Goal: Task Accomplishment & Management: Use online tool/utility

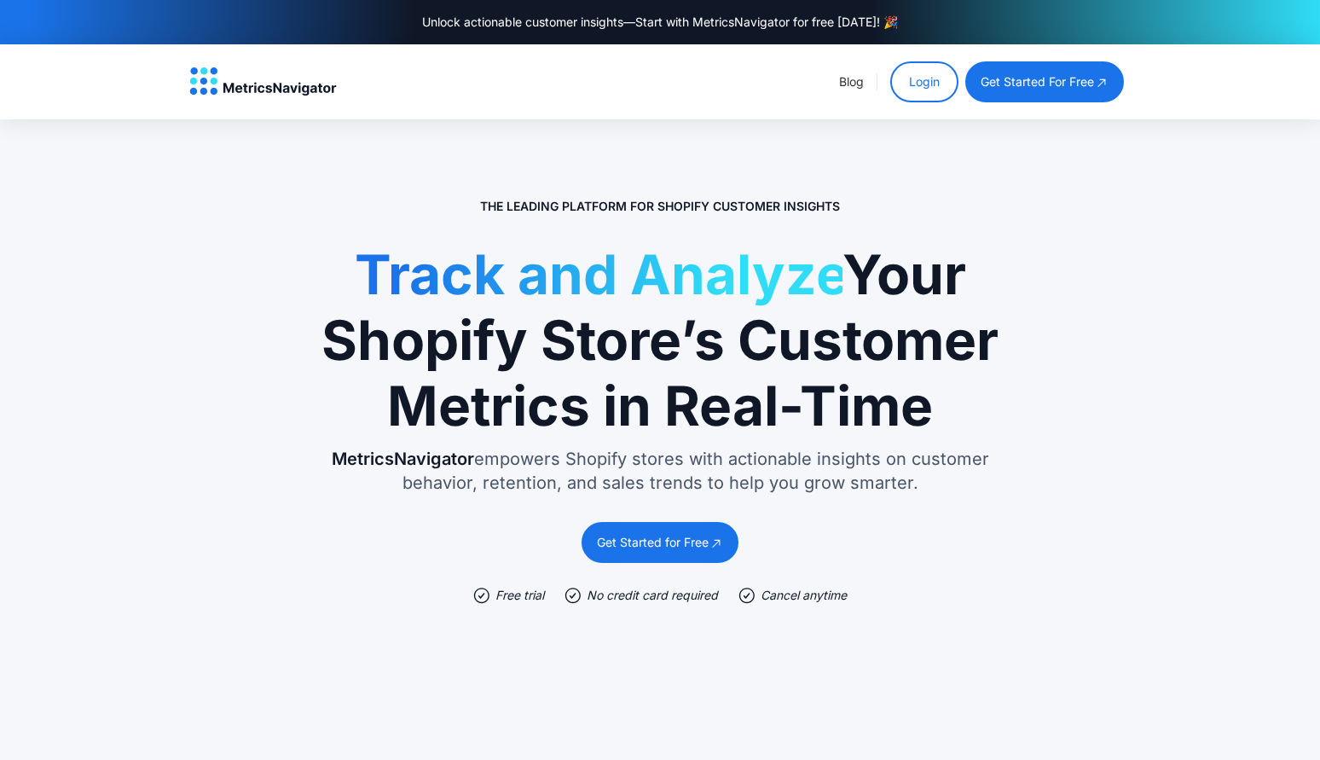
click at [929, 93] on link "Login" at bounding box center [924, 81] width 68 height 41
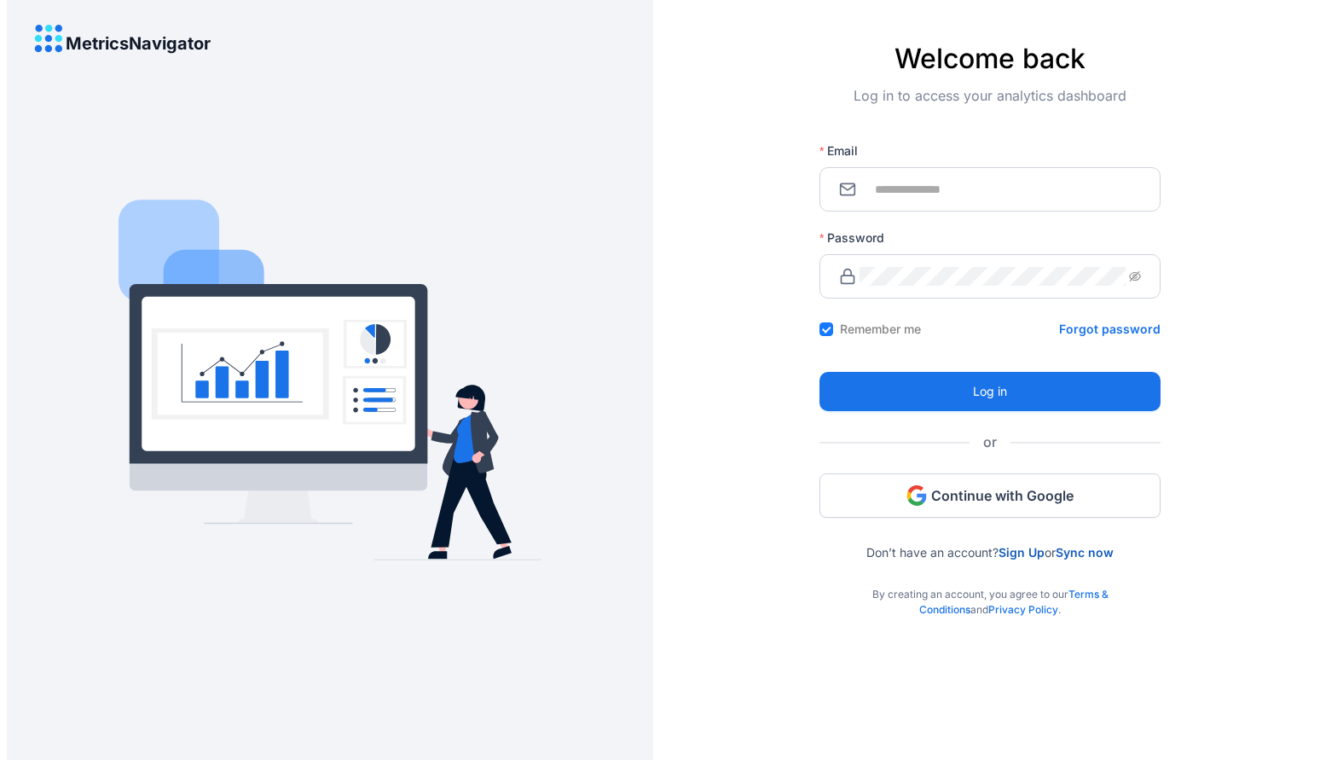
click at [880, 198] on span at bounding box center [990, 189] width 341 height 44
click at [898, 189] on input "Email" at bounding box center [1000, 189] width 281 height 19
type input "**********"
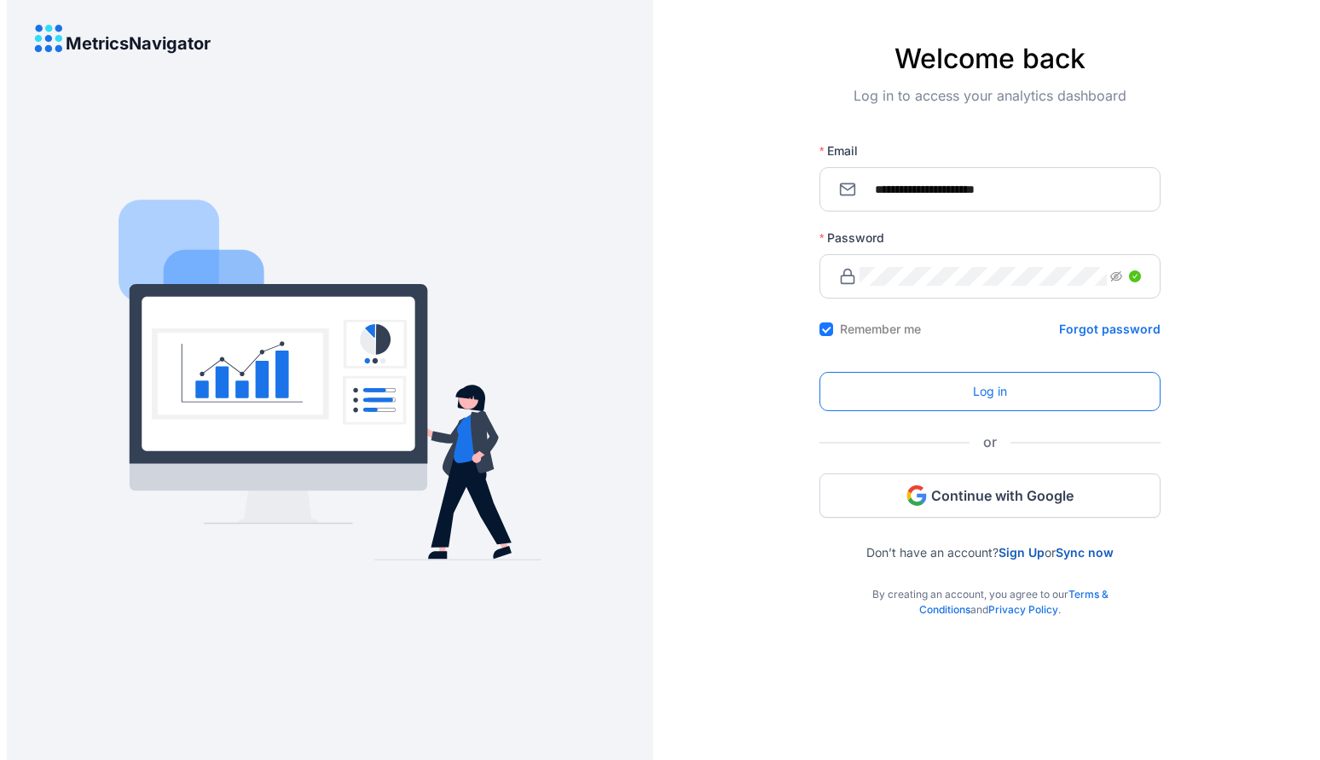
click at [975, 380] on button "Log in" at bounding box center [990, 391] width 341 height 39
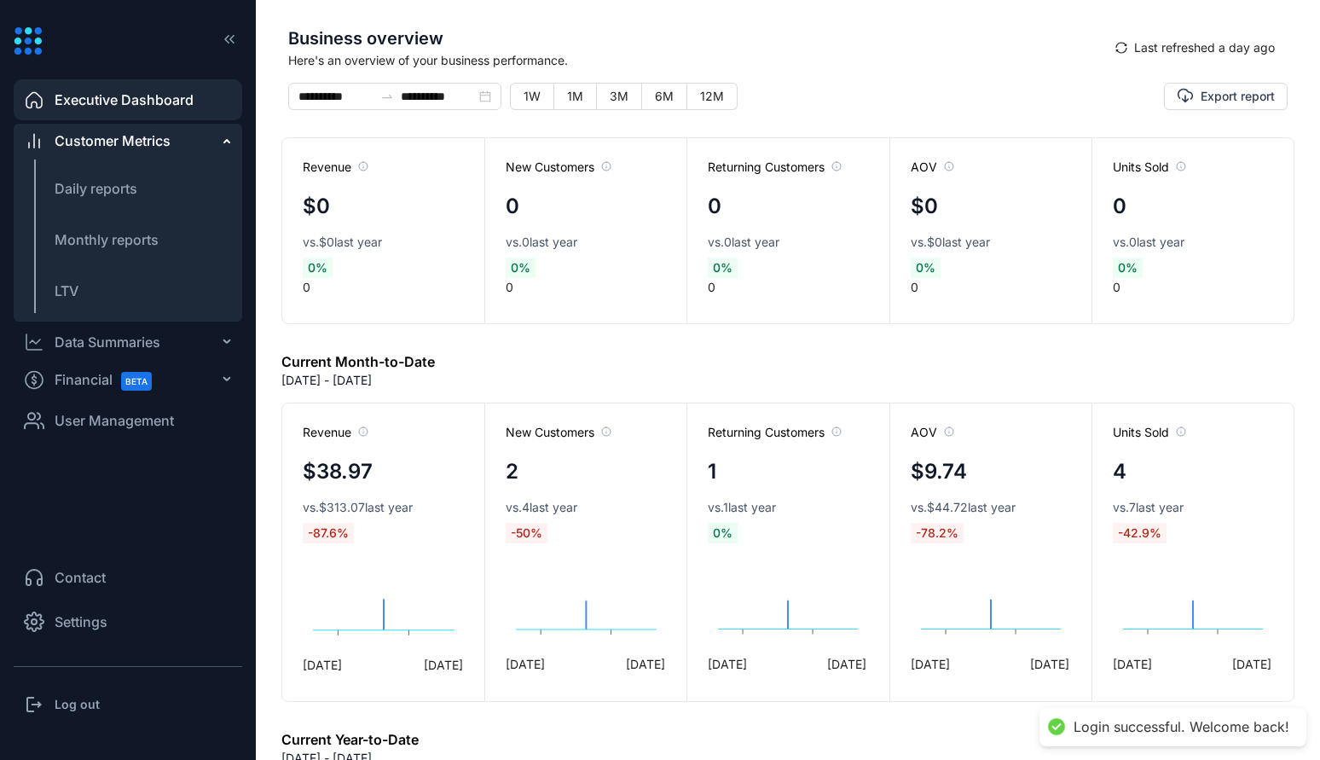
click at [163, 417] on span "User Management" at bounding box center [114, 420] width 119 height 20
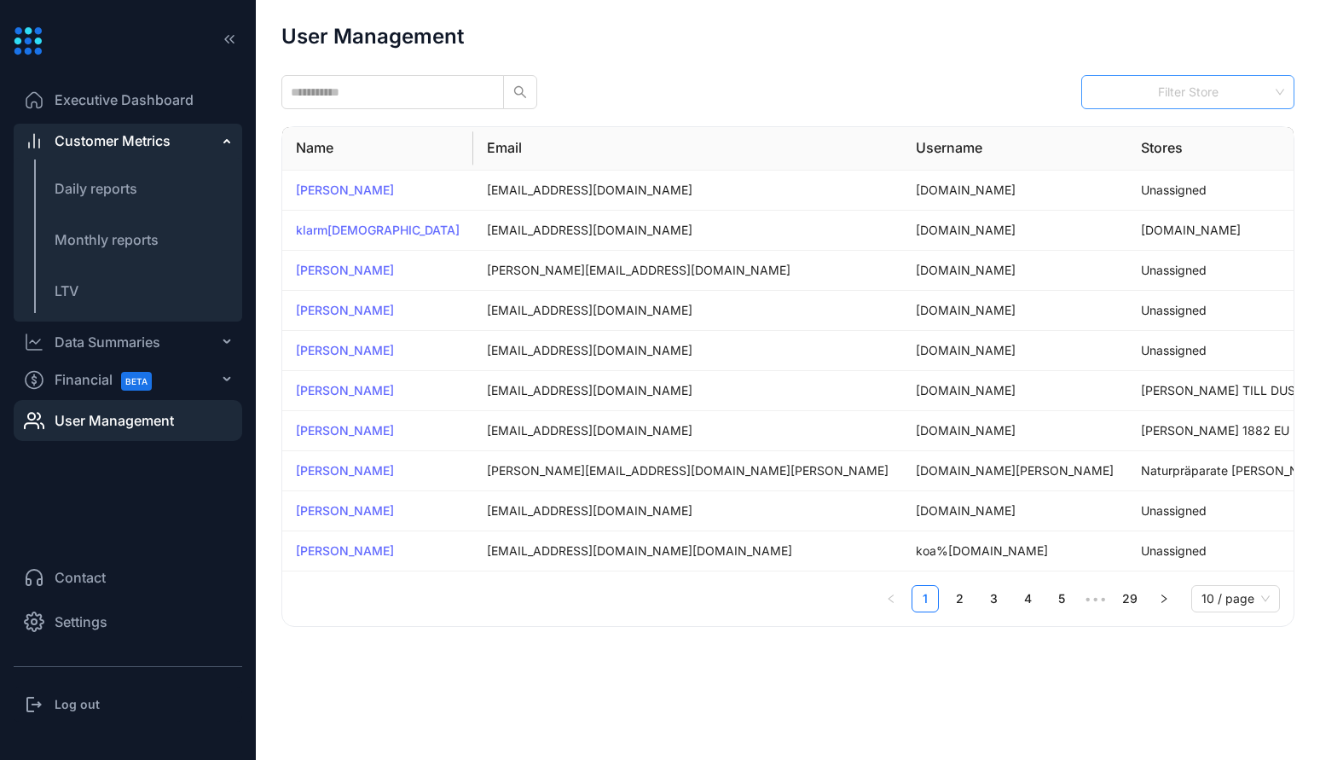
click at [1195, 84] on div "Filter Store" at bounding box center [1188, 92] width 213 height 34
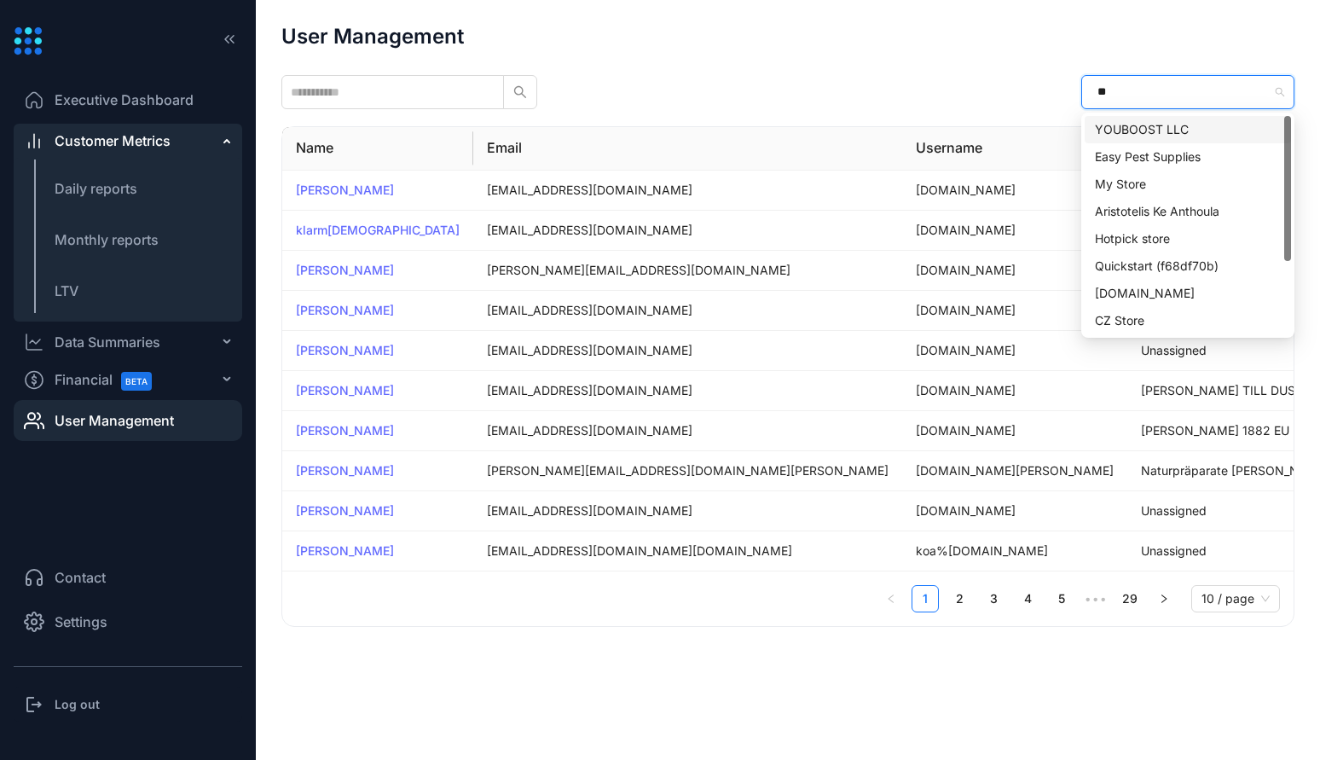
type input "***"
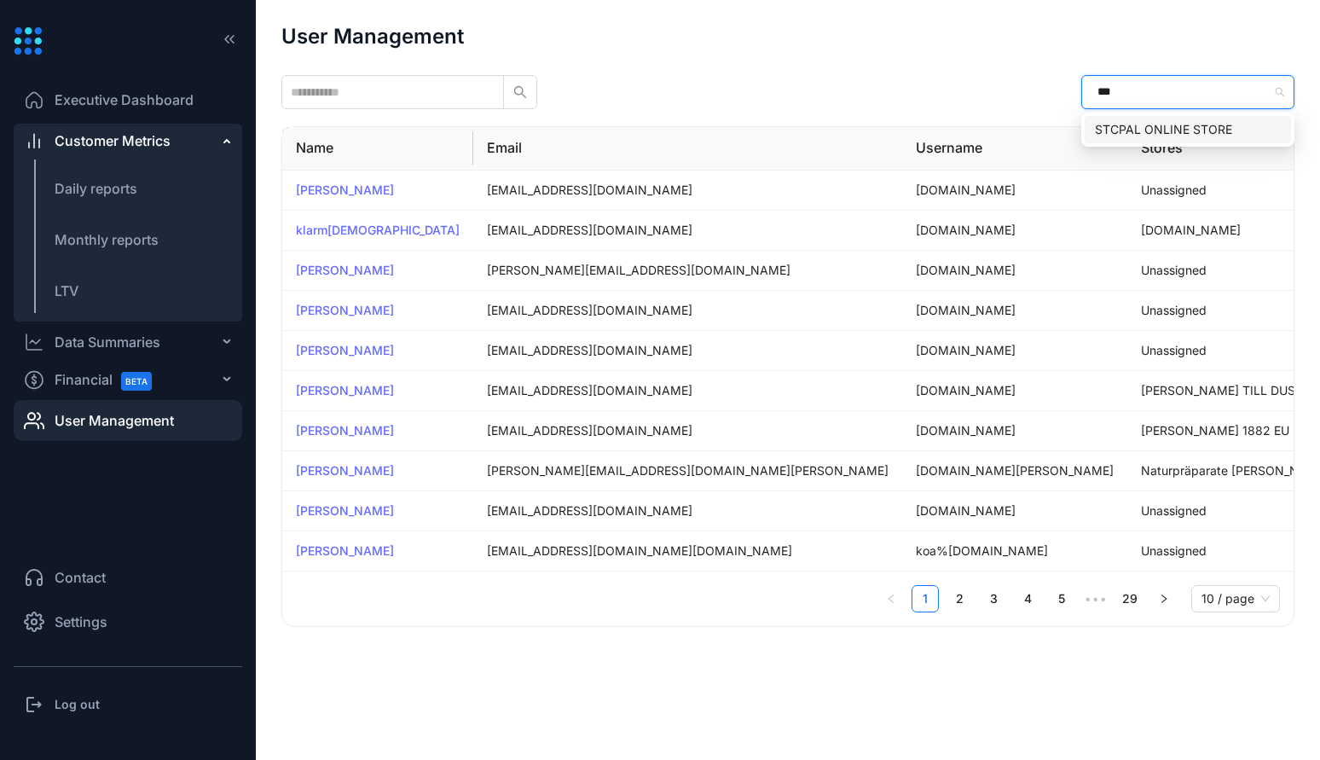
click at [1185, 136] on div "STCPAL ONLINE STORE" at bounding box center [1188, 129] width 186 height 19
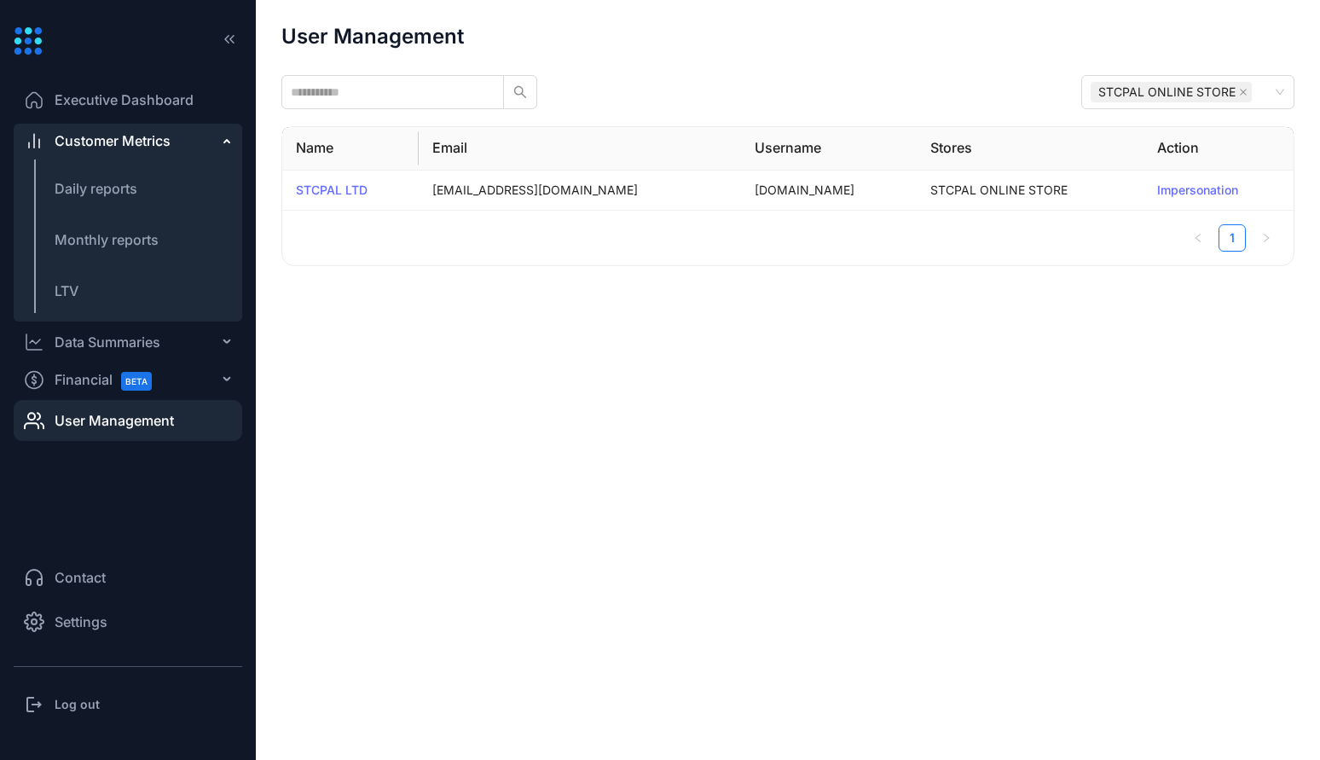
click at [908, 105] on div "STCPAL ONLINE STORE" at bounding box center [787, 92] width 1013 height 34
click at [1174, 194] on link "Impersonation" at bounding box center [1197, 190] width 81 height 15
